Goal: Find contact information: Find contact information

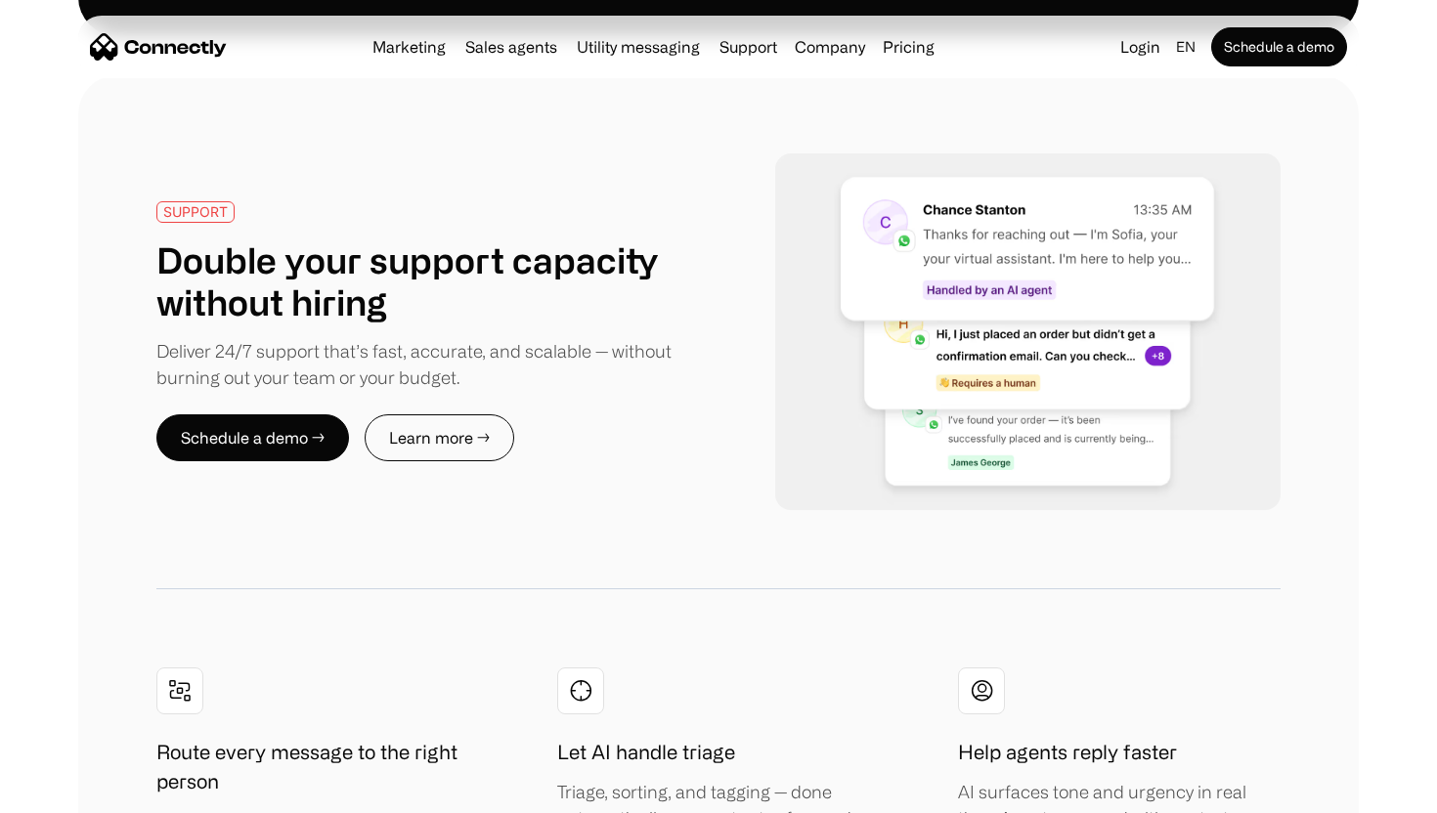
scroll to position [3345, 0]
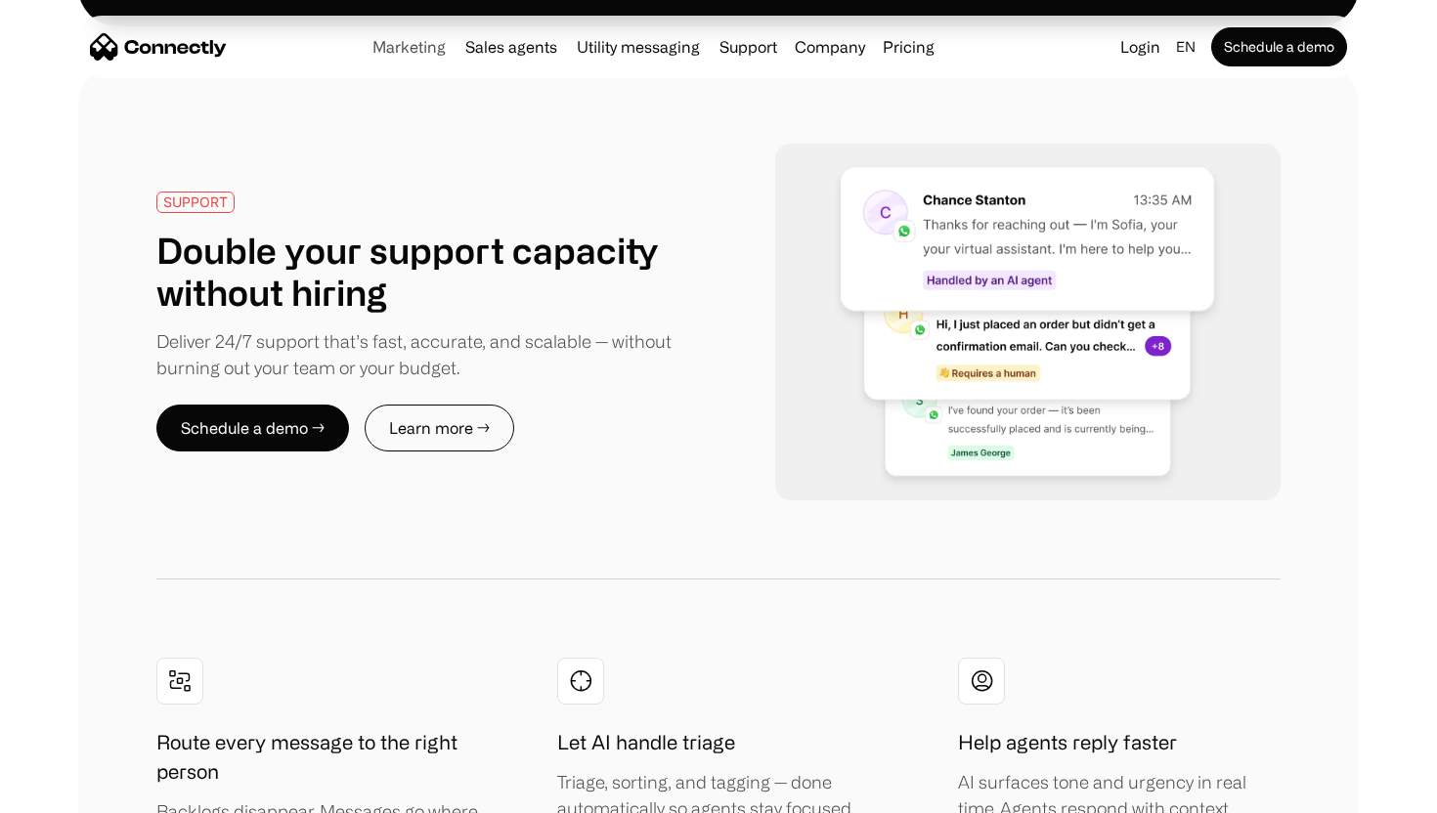
click at [436, 47] on link "Marketing" at bounding box center [409, 47] width 89 height 16
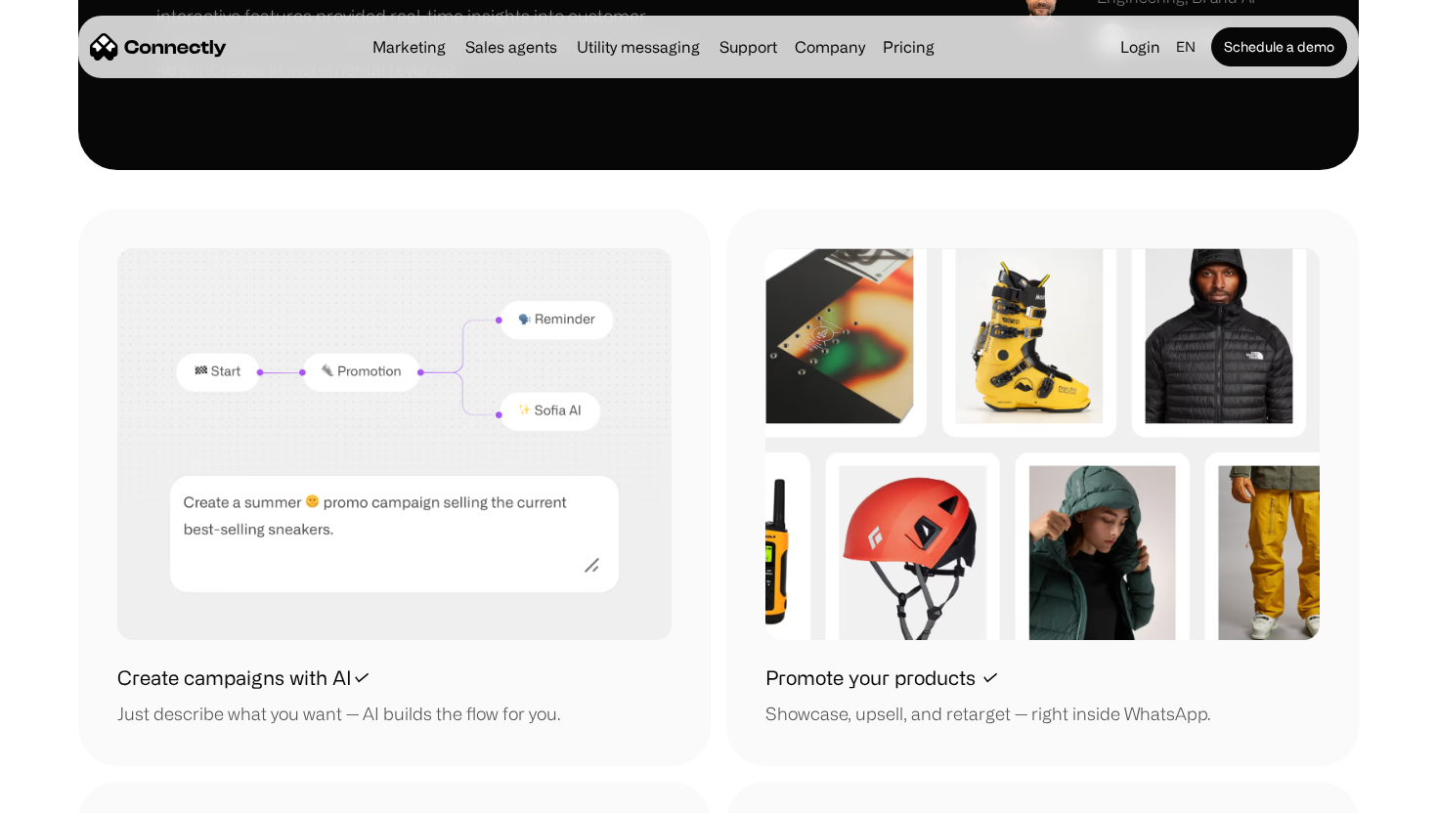
scroll to position [1702, 0]
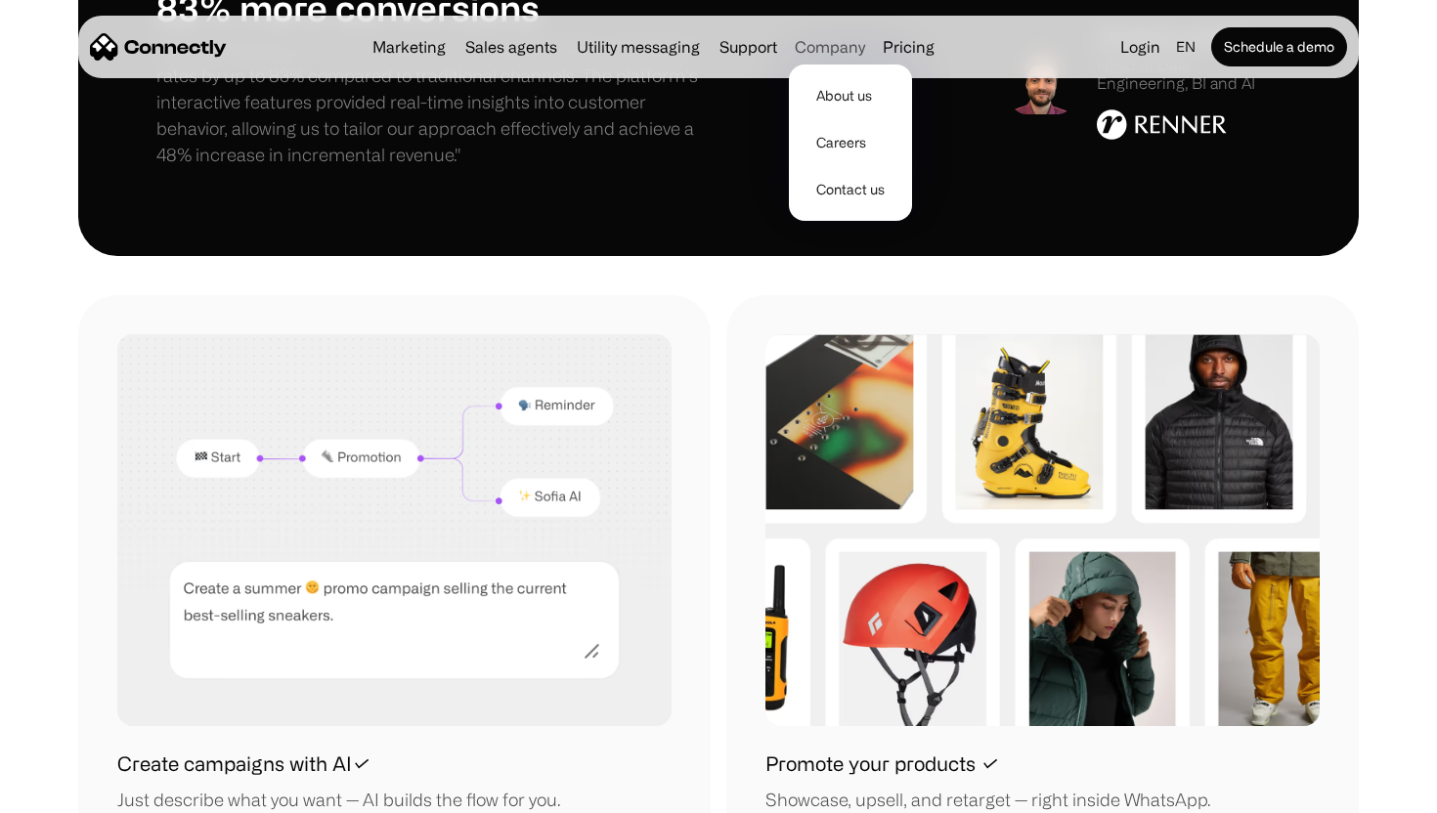
click at [812, 53] on div "Company" at bounding box center [830, 46] width 70 height 27
click at [843, 39] on div "Company" at bounding box center [830, 46] width 70 height 27
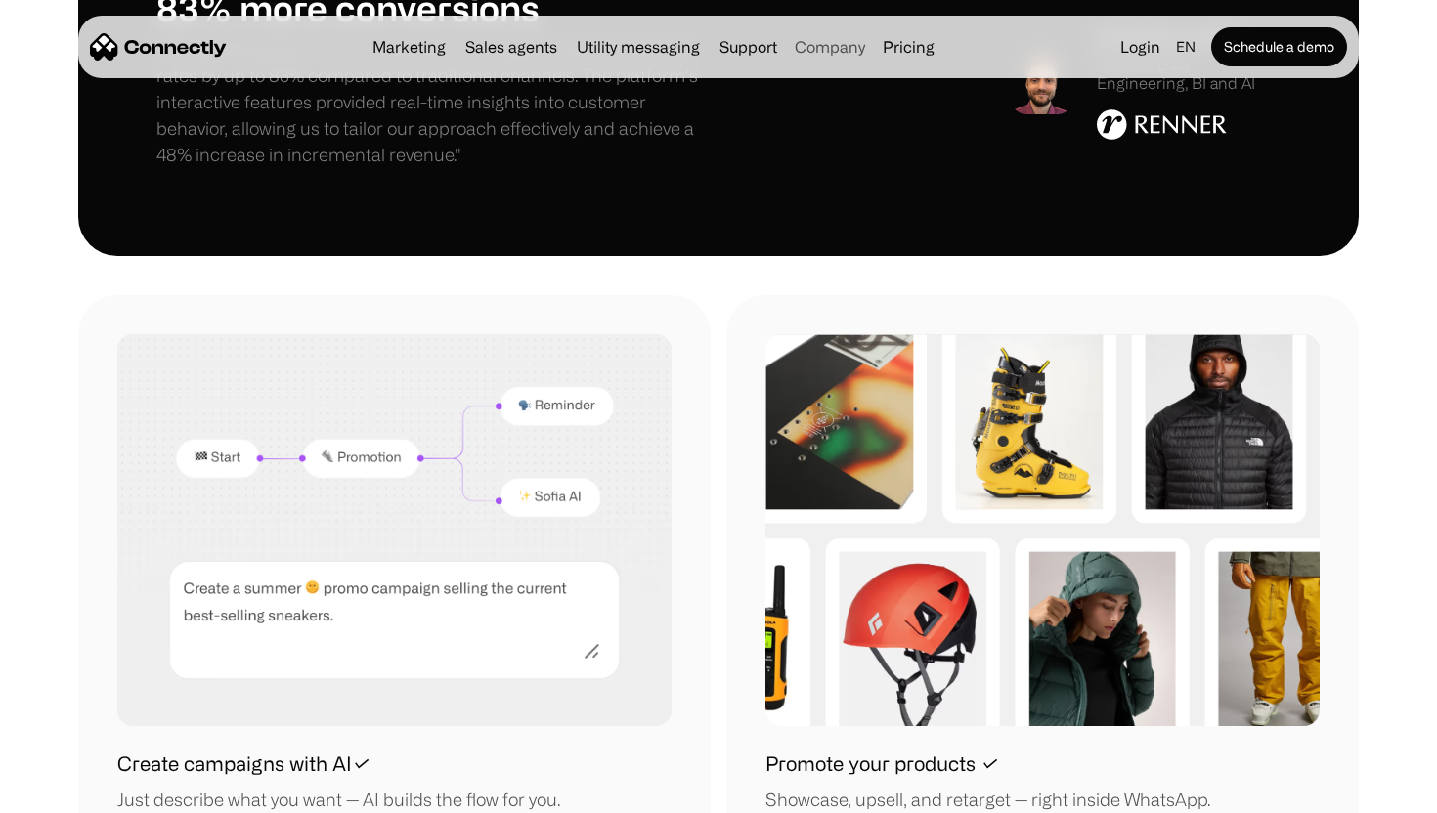
click at [843, 46] on div "Company" at bounding box center [830, 46] width 70 height 27
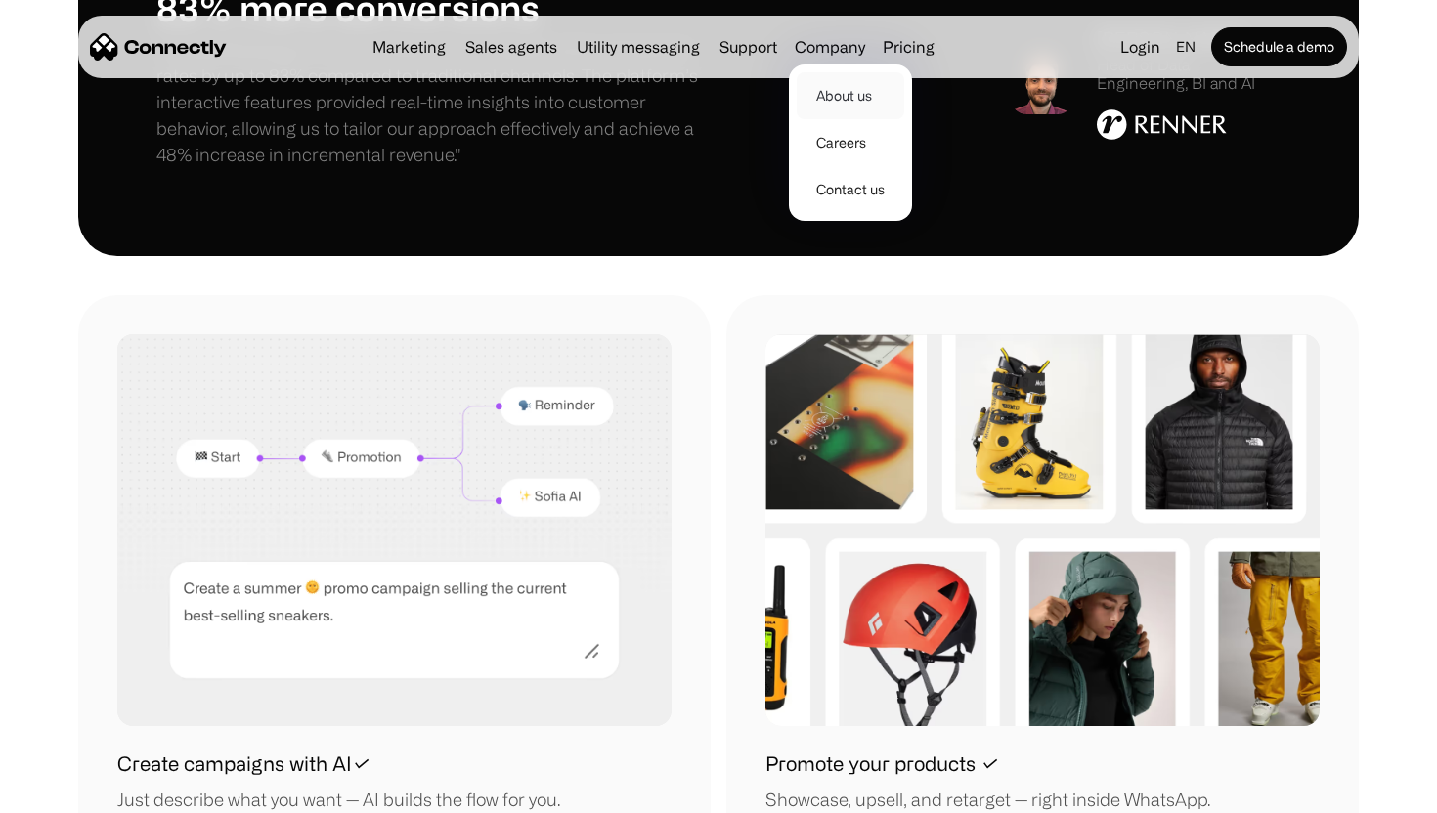
click at [842, 88] on link "About us" at bounding box center [851, 95] width 108 height 47
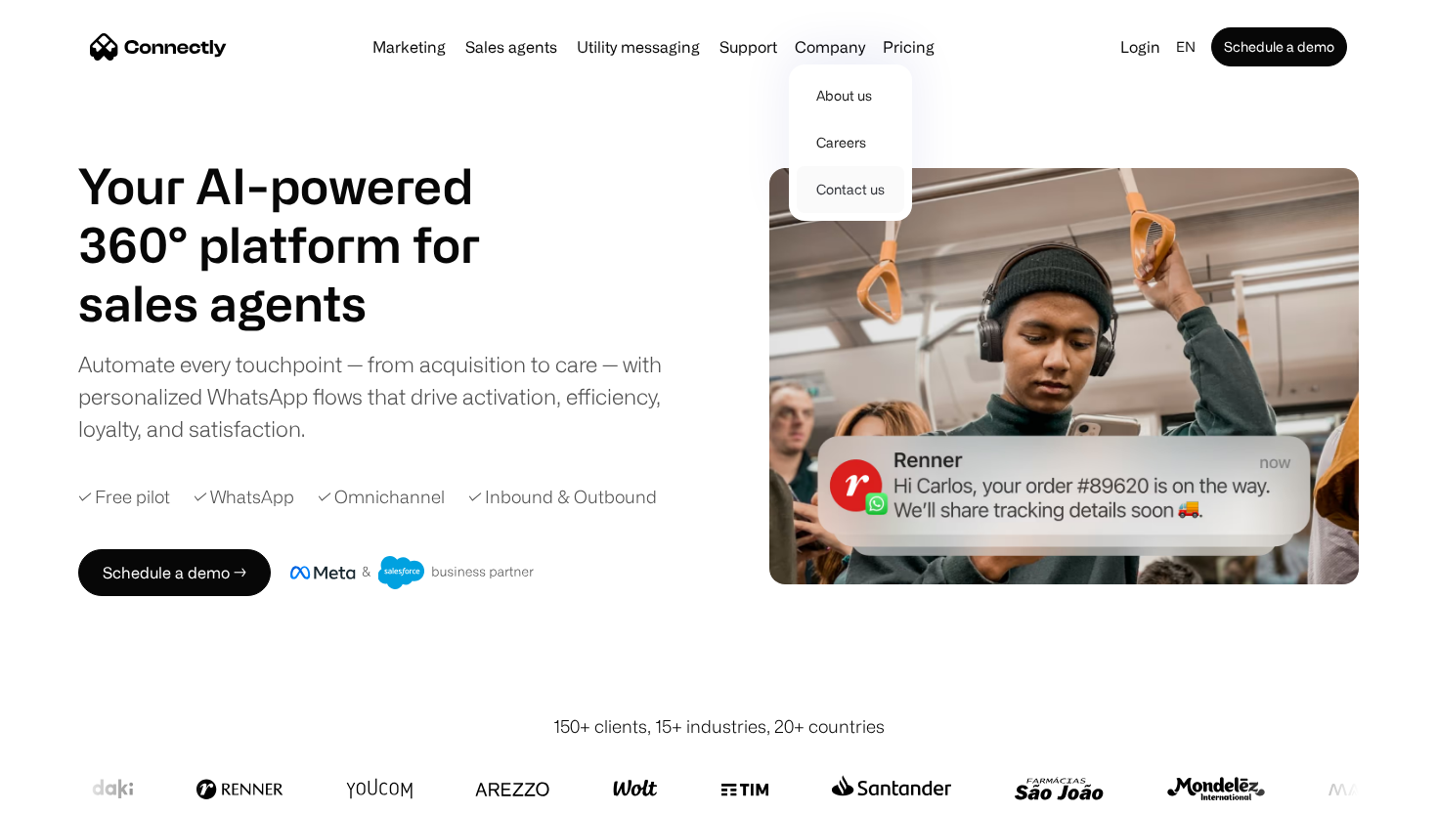
click at [842, 184] on link "Contact us" at bounding box center [851, 189] width 108 height 47
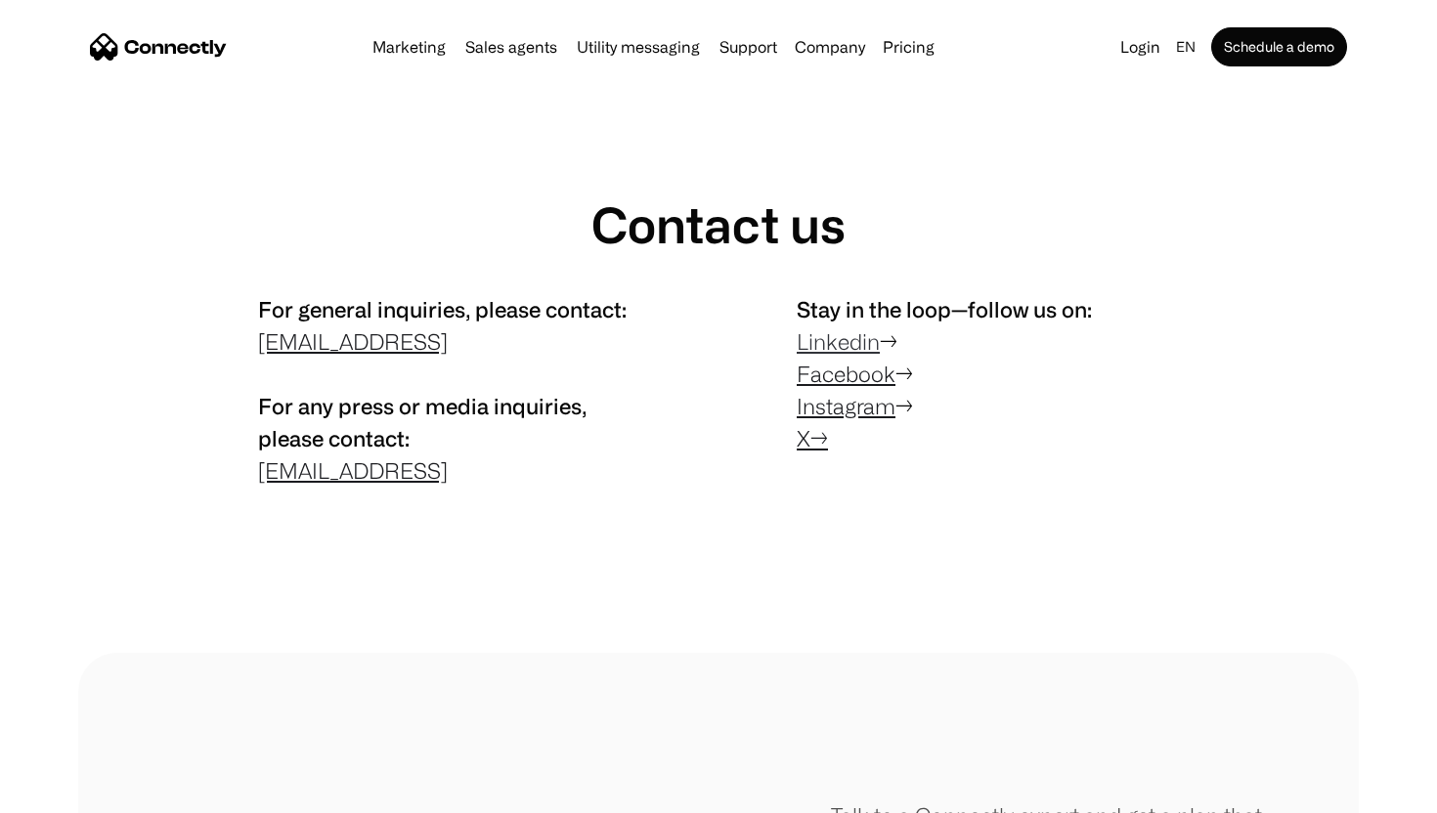
click at [836, 349] on link "Linkedin" at bounding box center [838, 341] width 83 height 24
